Goal: Information Seeking & Learning: Obtain resource

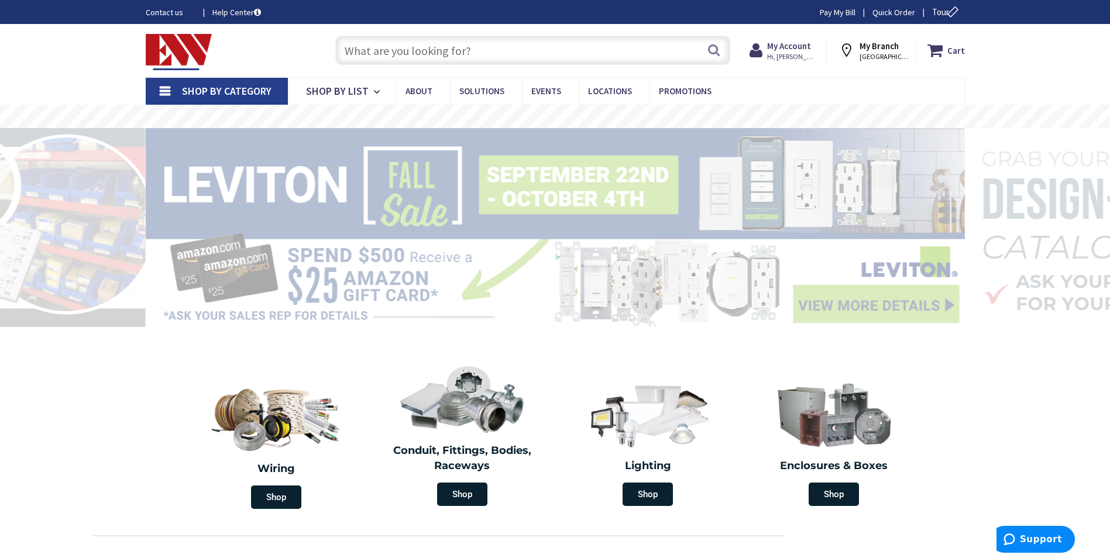
click at [373, 58] on input "text" at bounding box center [532, 50] width 395 height 29
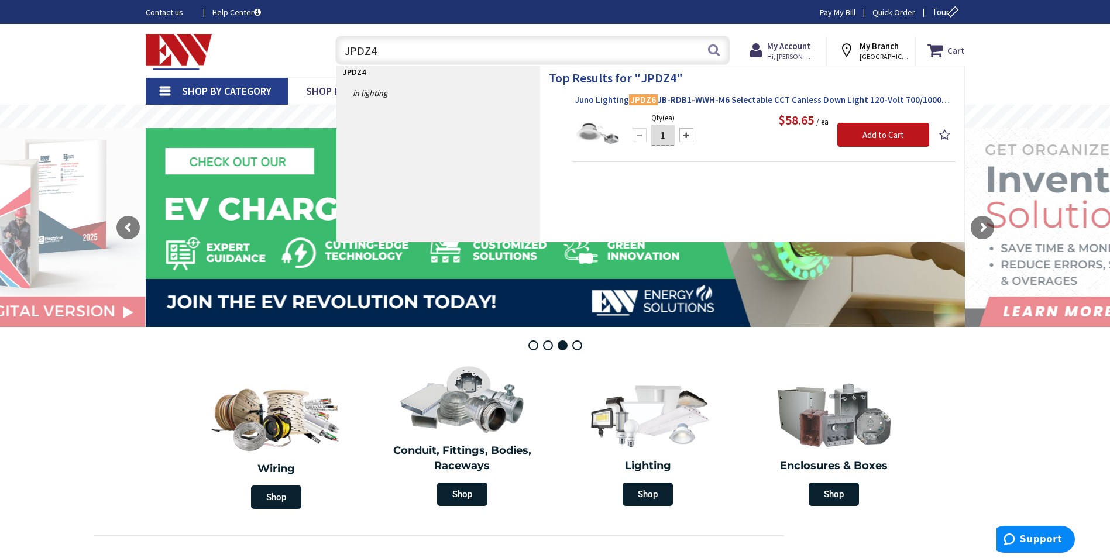
type input "JPDZ4"
click at [705, 100] on span "Juno Lighting JPDZ6 JB-RDB1-WWH-M6 Selectable CCT Canless Down Light 120-Volt 7…" at bounding box center [763, 100] width 377 height 12
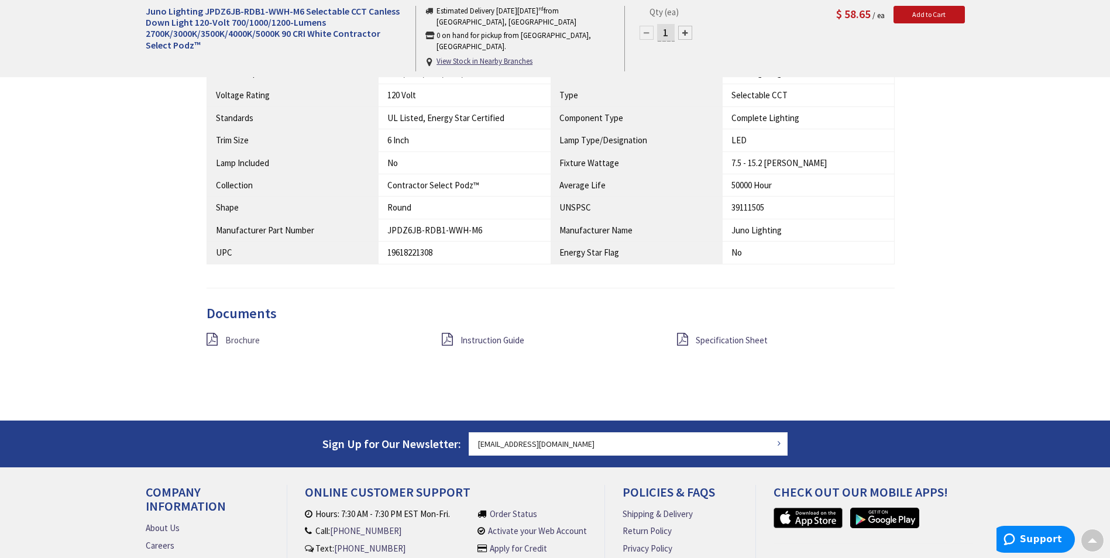
click at [239, 339] on span "Brochure" at bounding box center [242, 340] width 35 height 11
click at [725, 342] on span "Specification Sheet" at bounding box center [732, 340] width 72 height 11
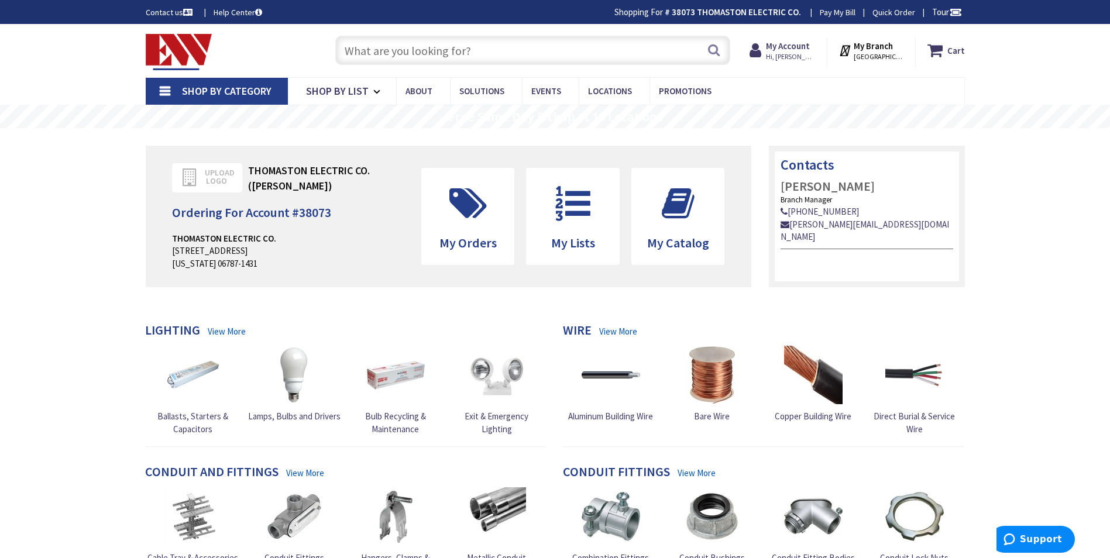
click at [367, 54] on input "text" at bounding box center [532, 50] width 395 height 29
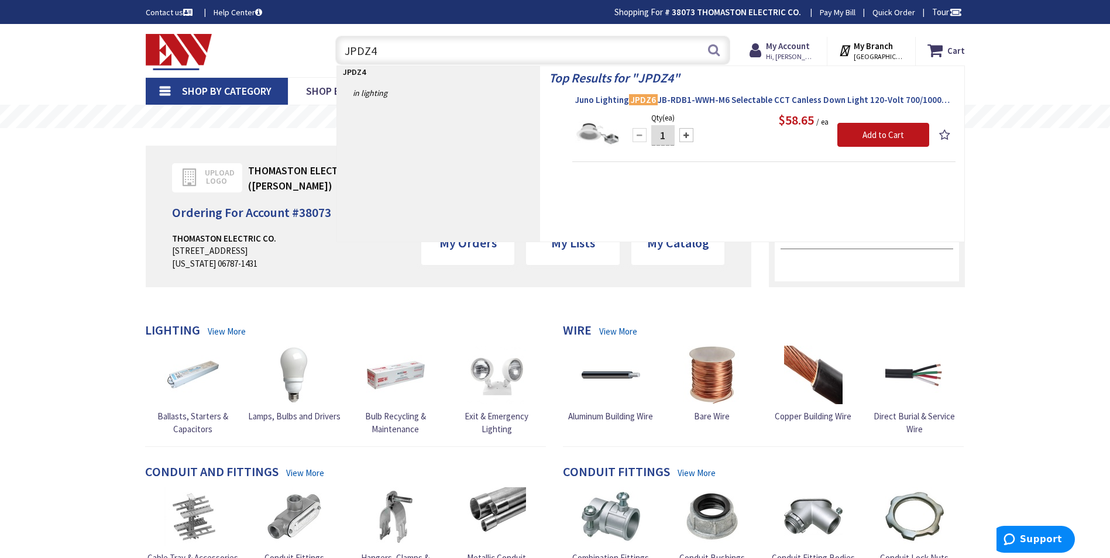
type input "JPDZ4"
click at [672, 99] on span "Juno Lighting JPDZ6 JB-RDB1-WWH-M6 Selectable CCT Canless Down Light 120-Volt 7…" at bounding box center [763, 100] width 377 height 12
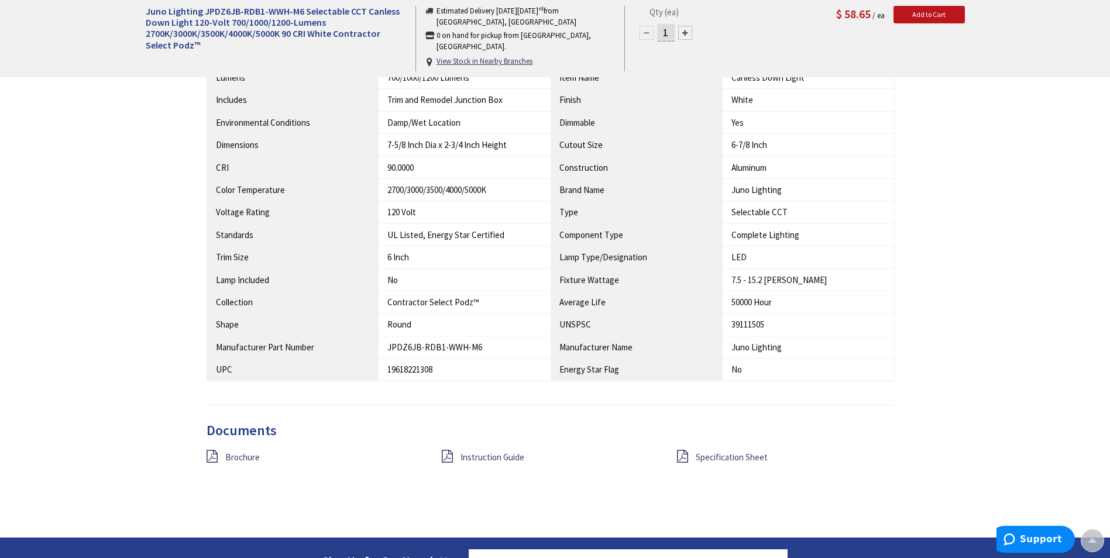
scroll to position [995, 0]
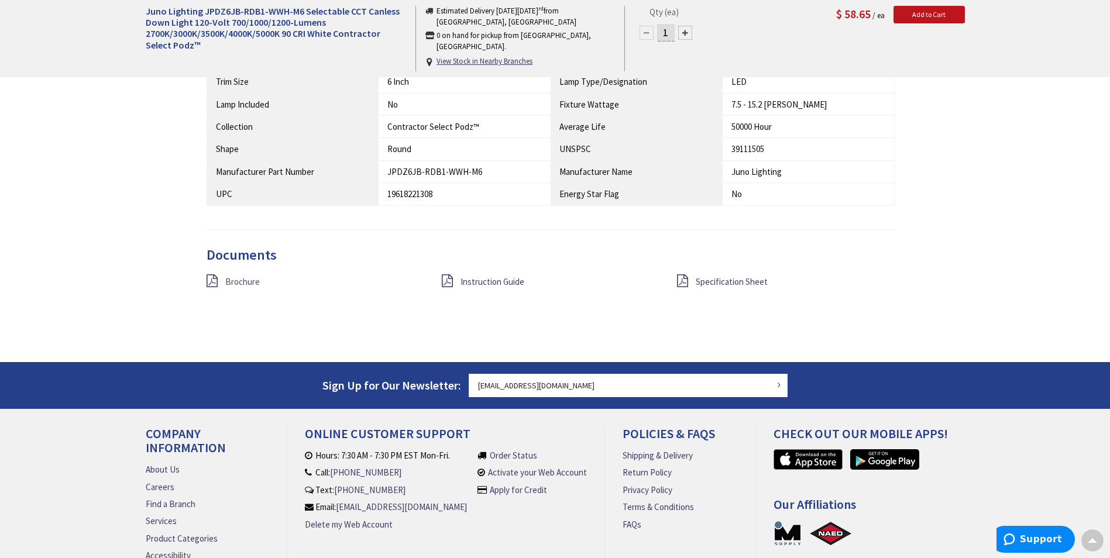
click at [235, 282] on span "Brochure" at bounding box center [242, 281] width 35 height 11
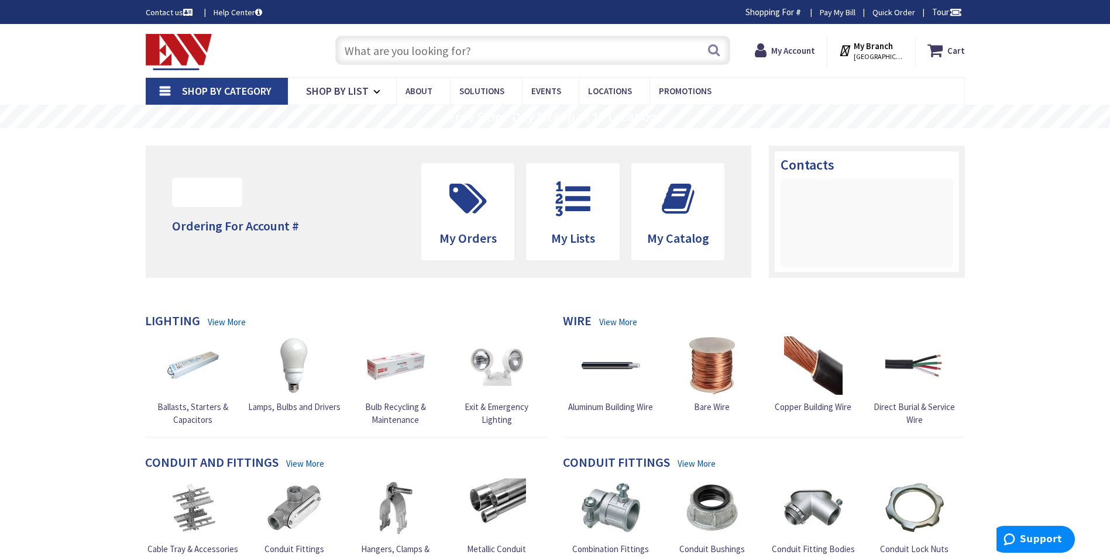
click at [217, 90] on span "Shop By Category" at bounding box center [227, 90] width 90 height 13
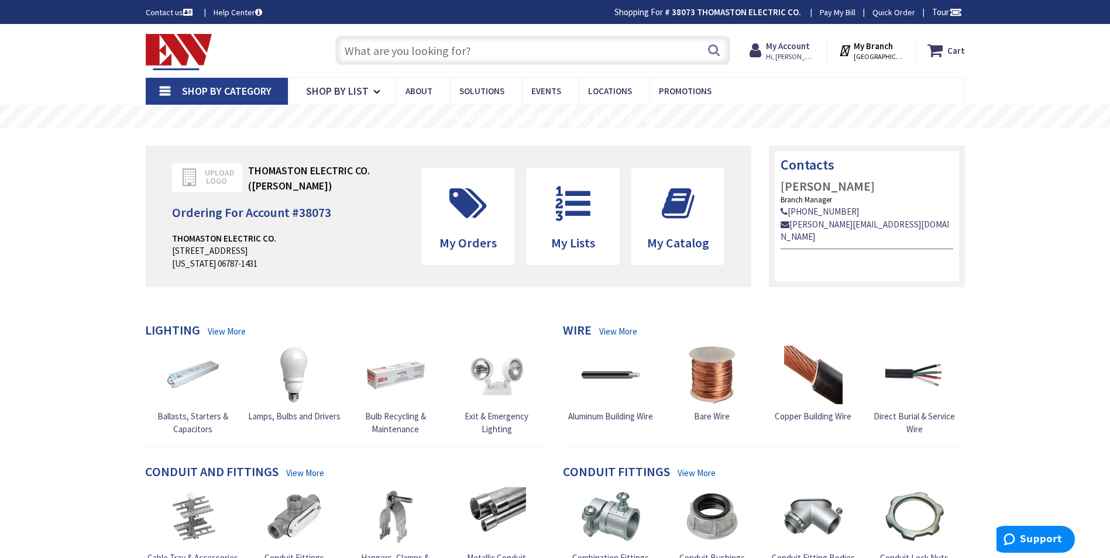
click at [386, 59] on input "text" at bounding box center [532, 50] width 395 height 29
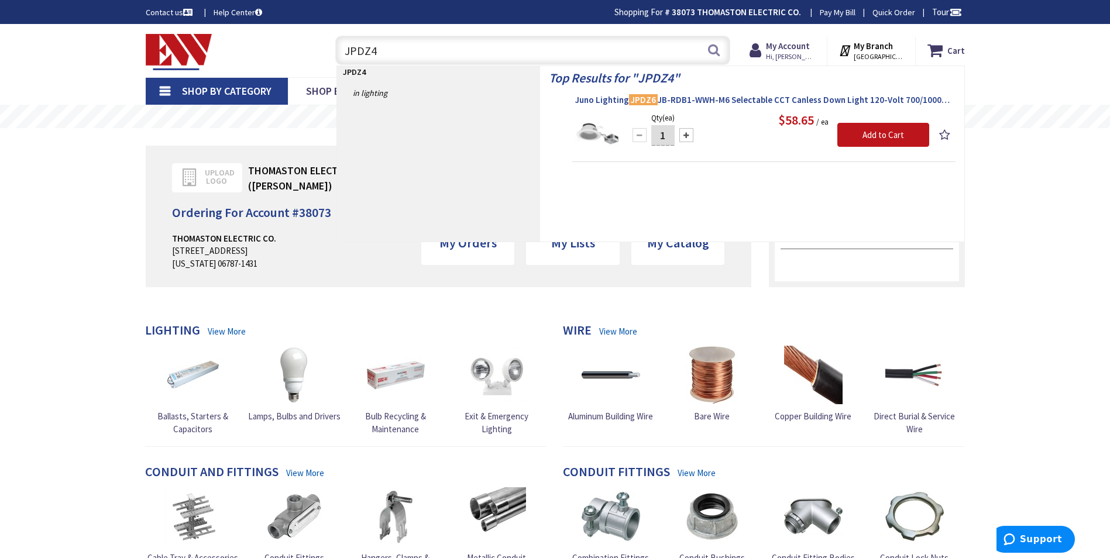
type input "JPDZ4"
click at [685, 98] on span "Juno Lighting JPDZ6 JB-RDB1-WWH-M6 Selectable CCT Canless Down Light 120-Volt 7…" at bounding box center [763, 100] width 377 height 12
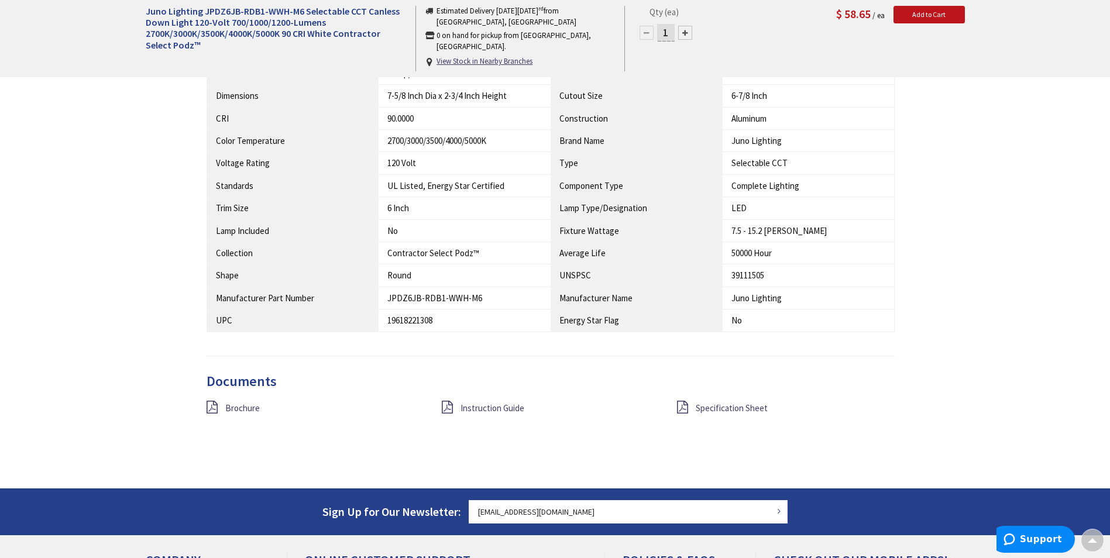
scroll to position [936, 0]
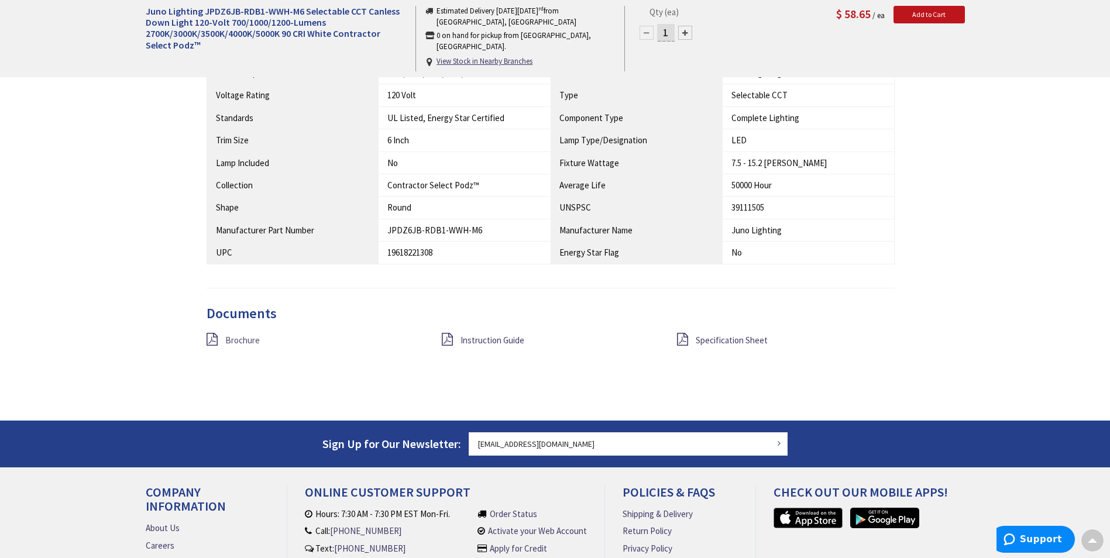
click at [236, 339] on span "Brochure" at bounding box center [242, 340] width 35 height 11
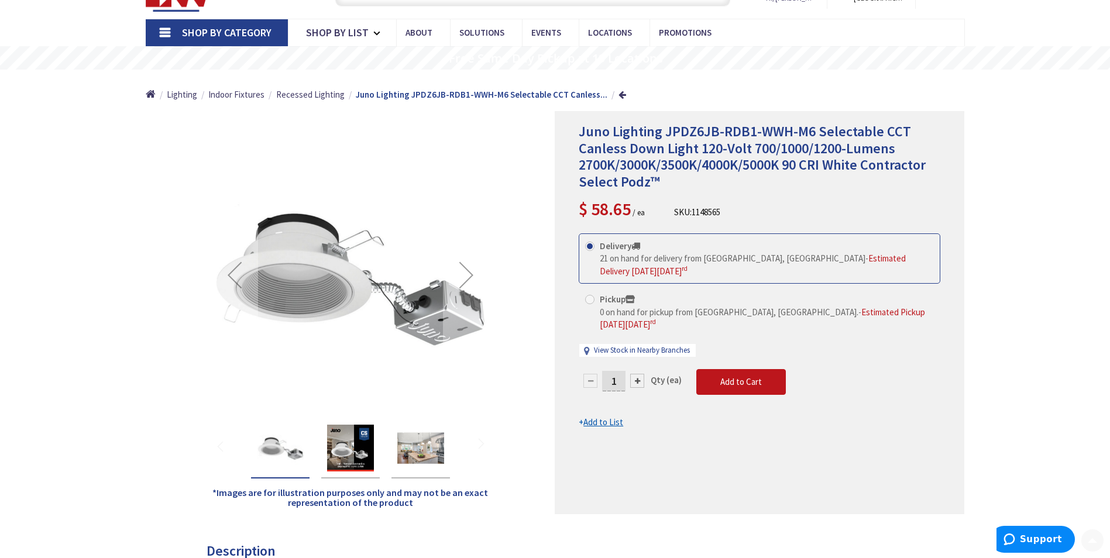
scroll to position [0, 0]
